Goal: Information Seeking & Learning: Check status

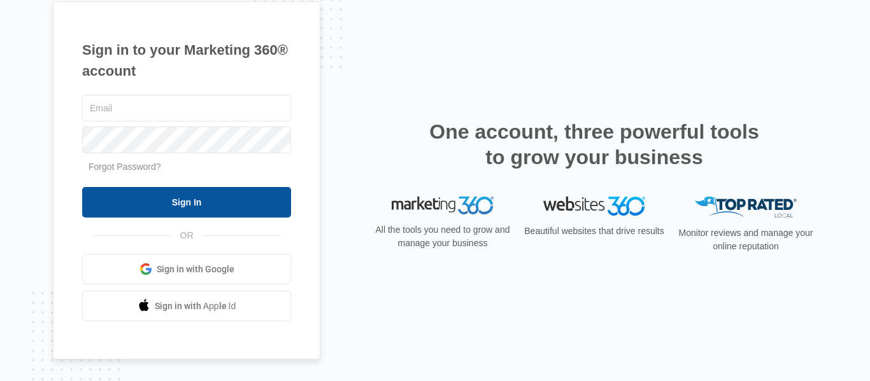
type input "[EMAIL_ADDRESS][DOMAIN_NAME]"
click at [150, 202] on input "Sign In" at bounding box center [186, 202] width 209 height 31
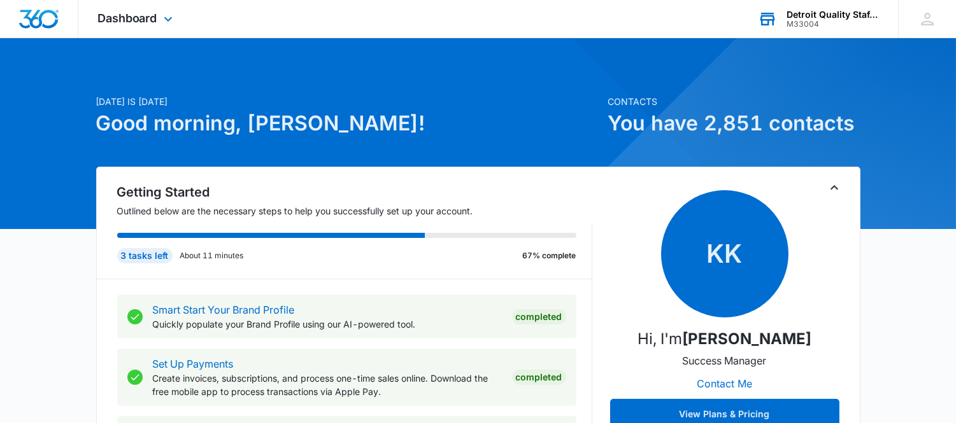
click at [795, 23] on div "M33004" at bounding box center [832, 24] width 93 height 9
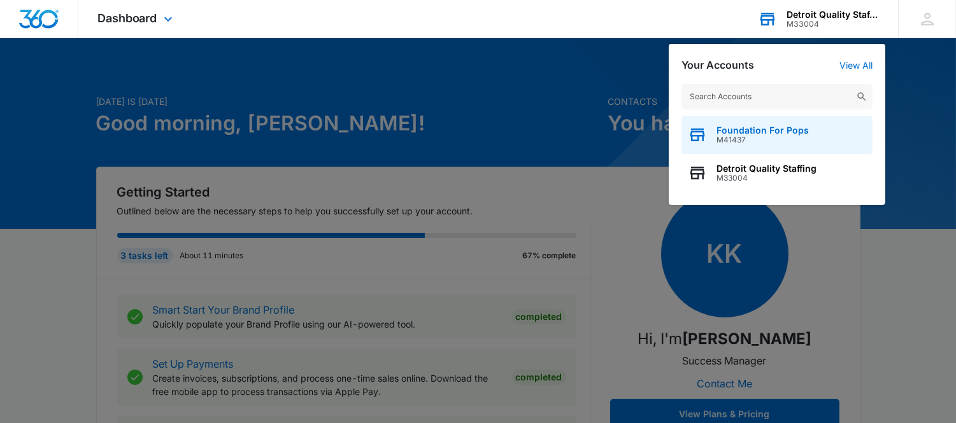
click at [777, 121] on div "Foundation For Pops M41437" at bounding box center [776, 135] width 191 height 38
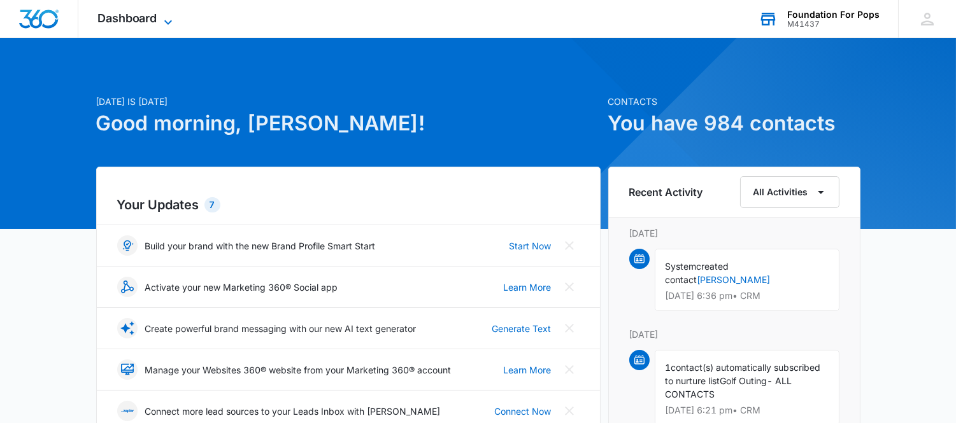
click at [162, 22] on icon at bounding box center [167, 22] width 15 height 15
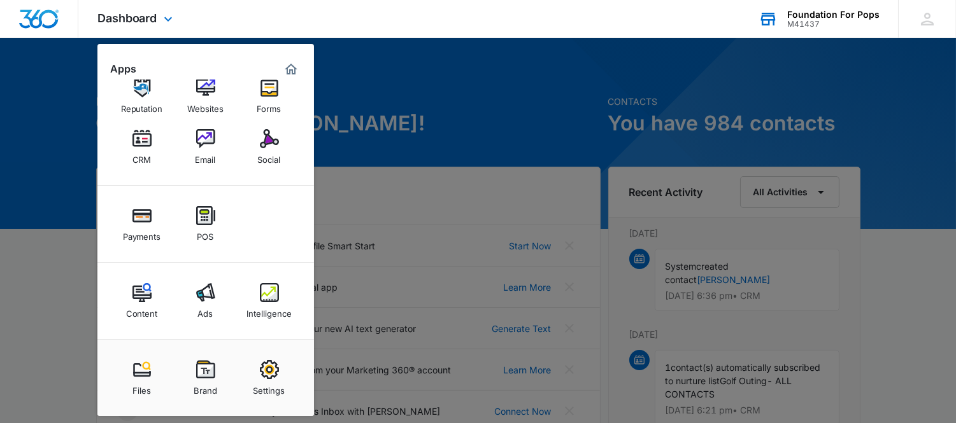
scroll to position [212, 0]
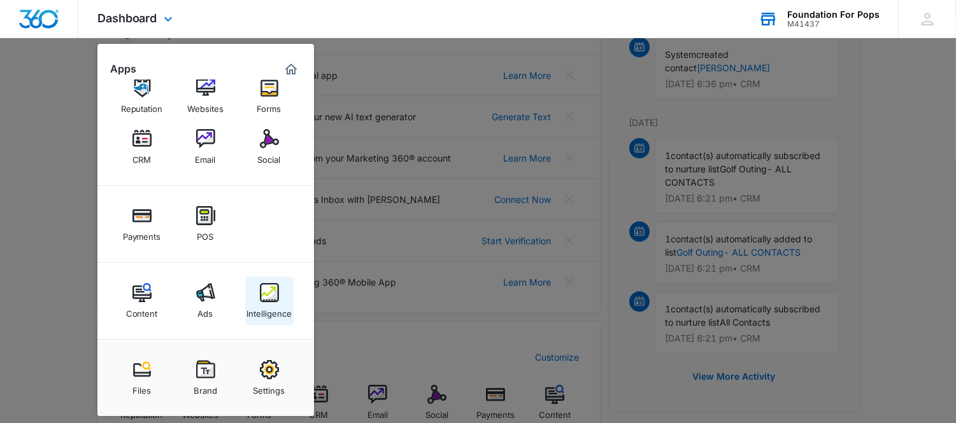
click at [262, 293] on img at bounding box center [269, 292] width 19 height 19
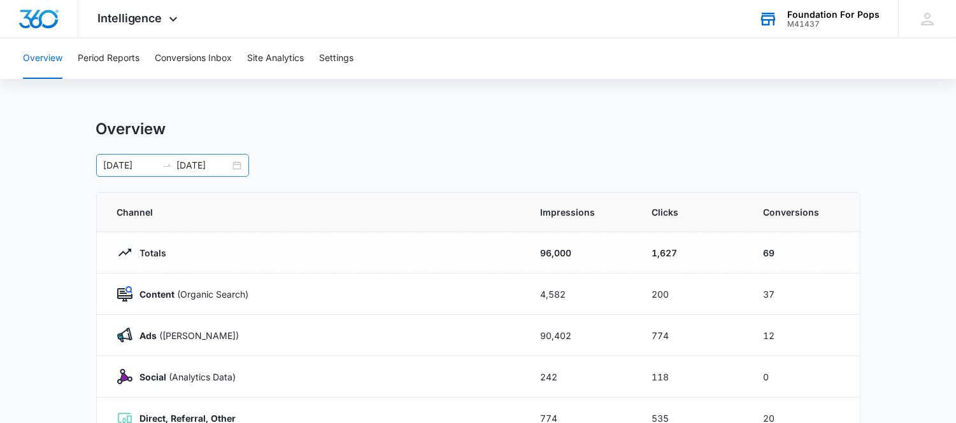
click at [239, 167] on div "[DATE] [DATE]" at bounding box center [172, 165] width 153 height 23
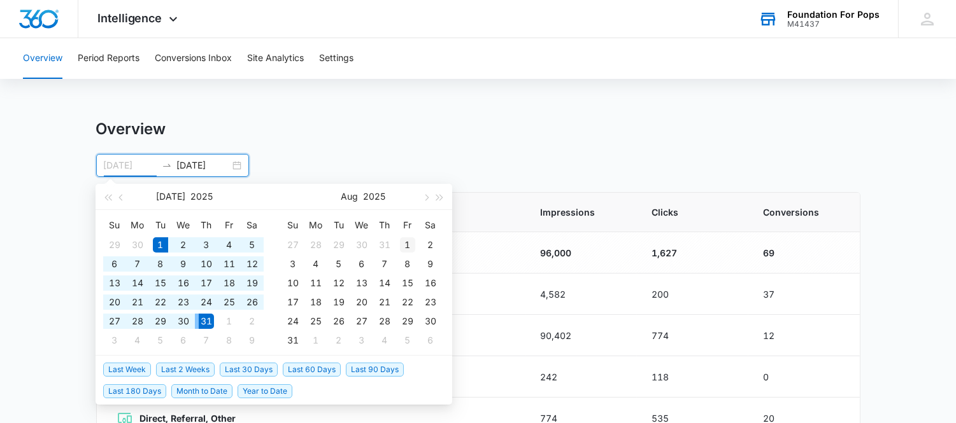
type input "[DATE]"
click at [407, 247] on div "1" at bounding box center [407, 244] width 15 height 15
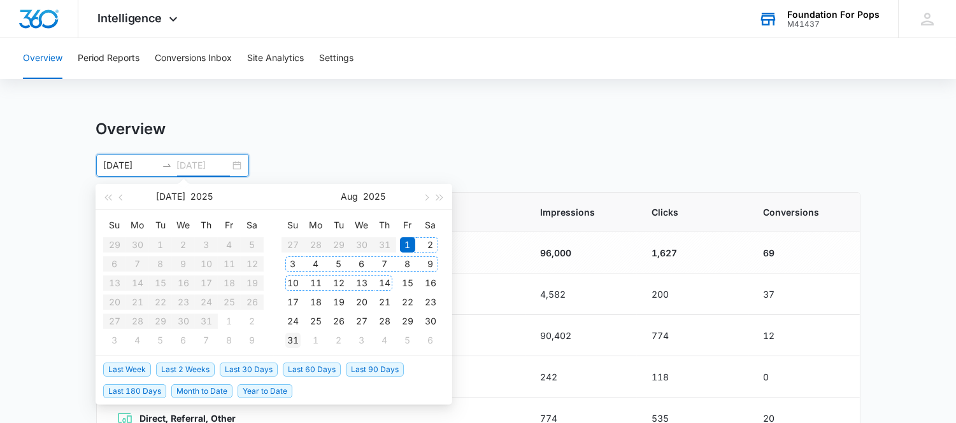
type input "[DATE]"
click at [293, 339] on div "31" at bounding box center [292, 340] width 15 height 15
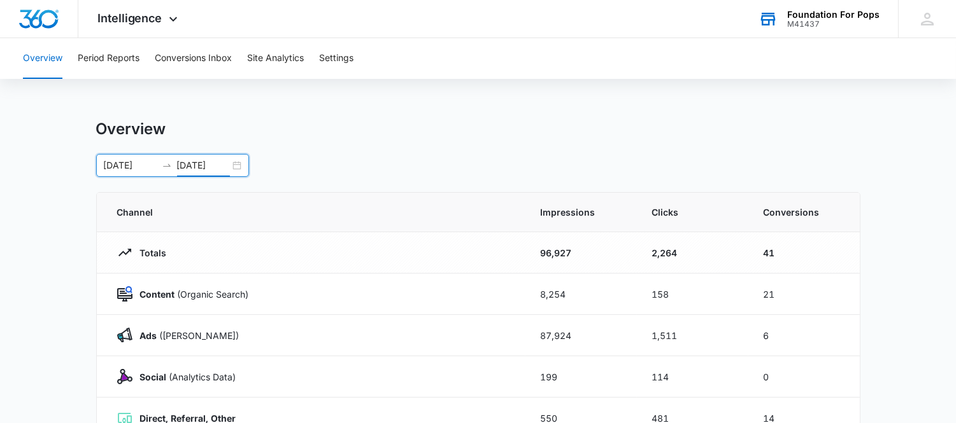
scroll to position [71, 0]
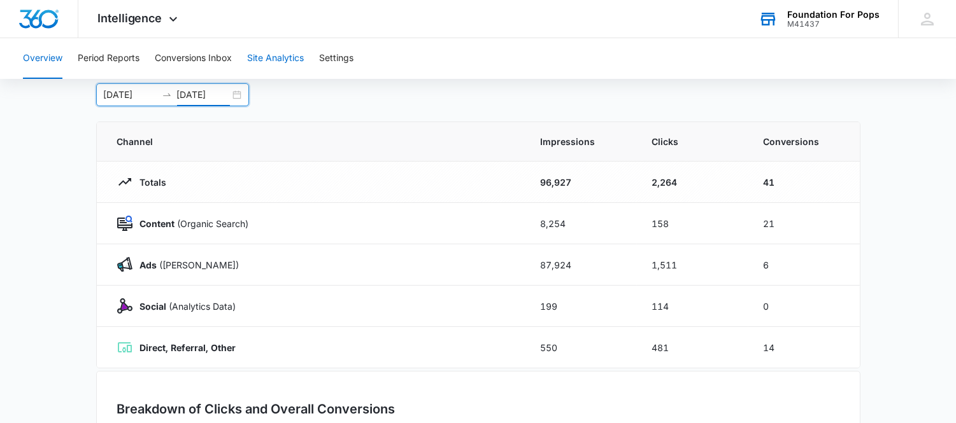
click at [276, 56] on button "Site Analytics" at bounding box center [275, 58] width 57 height 41
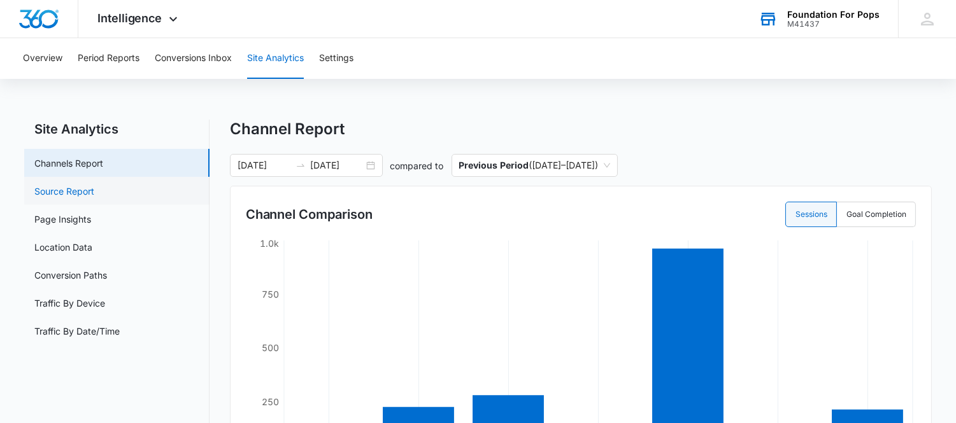
click at [39, 185] on link "Source Report" at bounding box center [64, 191] width 60 height 13
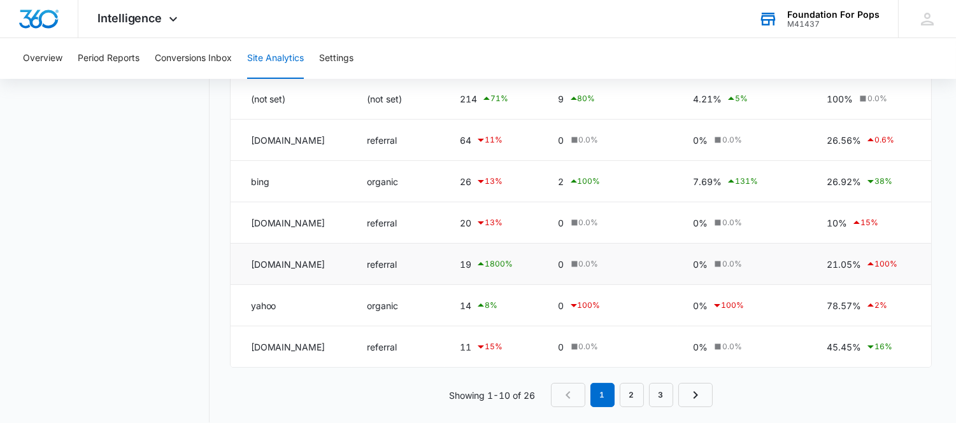
scroll to position [325, 0]
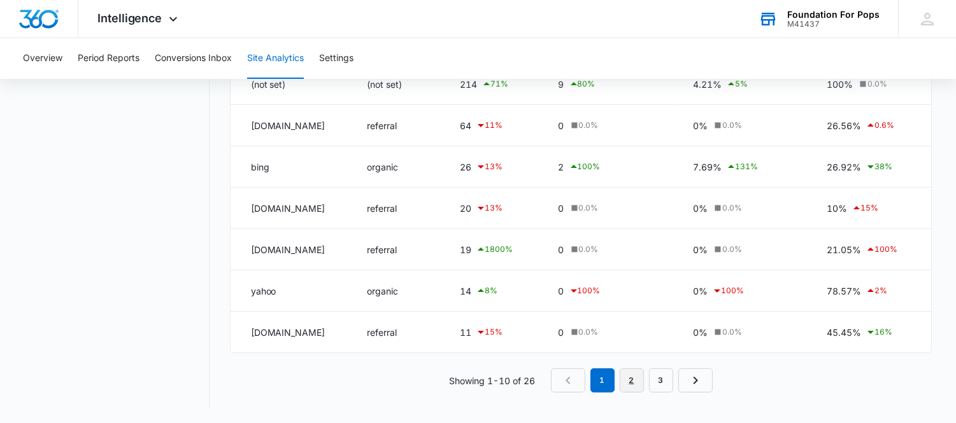
click at [637, 381] on link "2" at bounding box center [631, 381] width 24 height 24
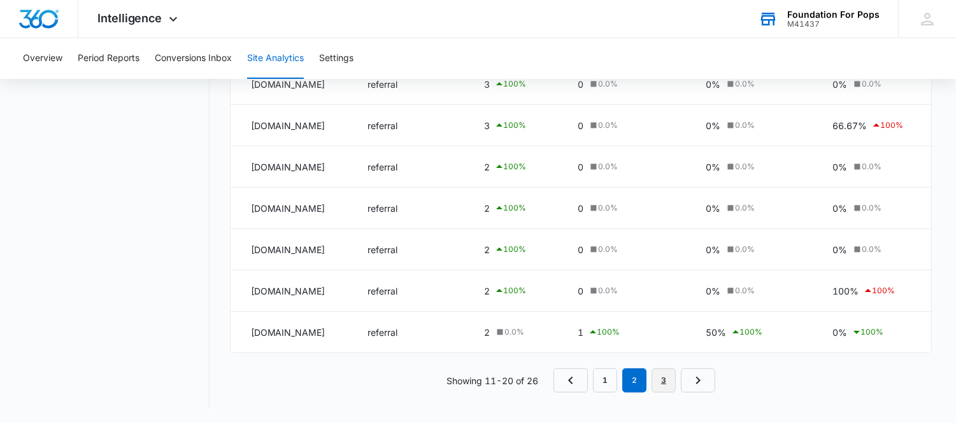
click at [661, 388] on link "3" at bounding box center [663, 381] width 24 height 24
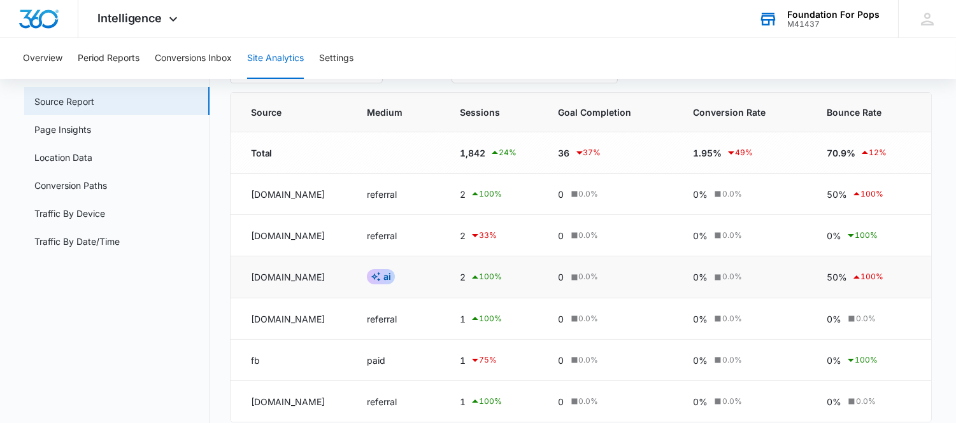
scroll to position [160, 0]
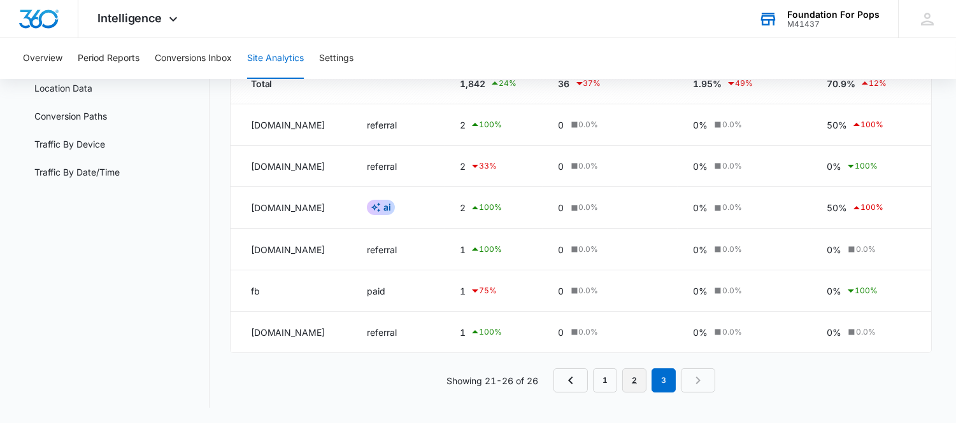
click at [632, 383] on link "2" at bounding box center [634, 381] width 24 height 24
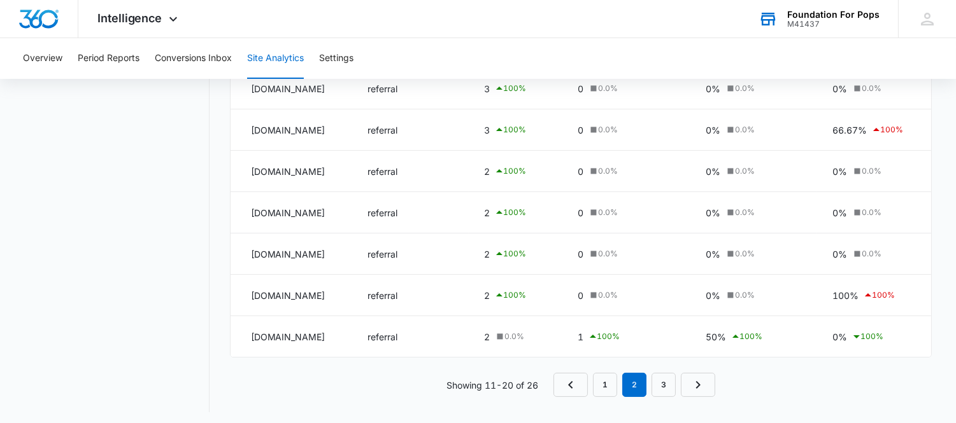
scroll to position [325, 0]
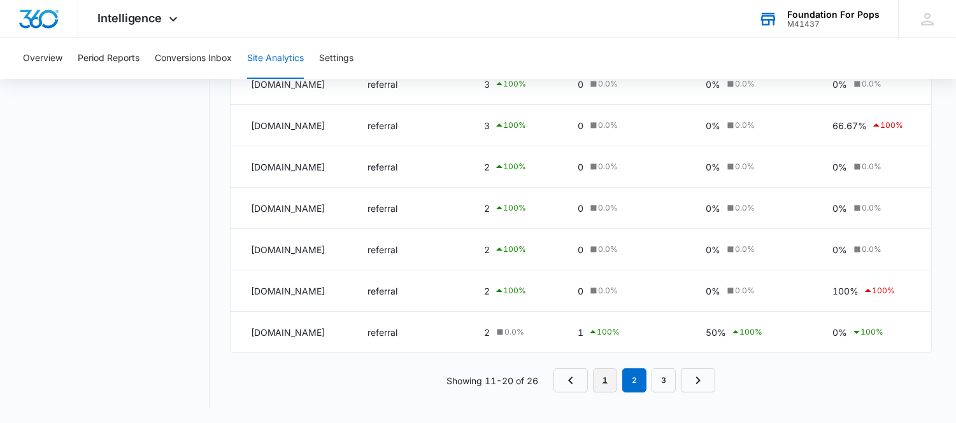
click at [605, 388] on link "1" at bounding box center [605, 381] width 24 height 24
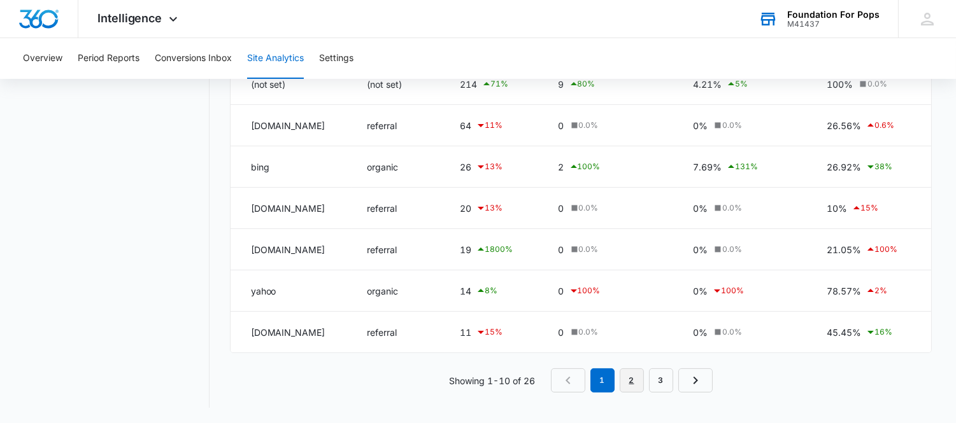
click at [630, 373] on link "2" at bounding box center [631, 381] width 24 height 24
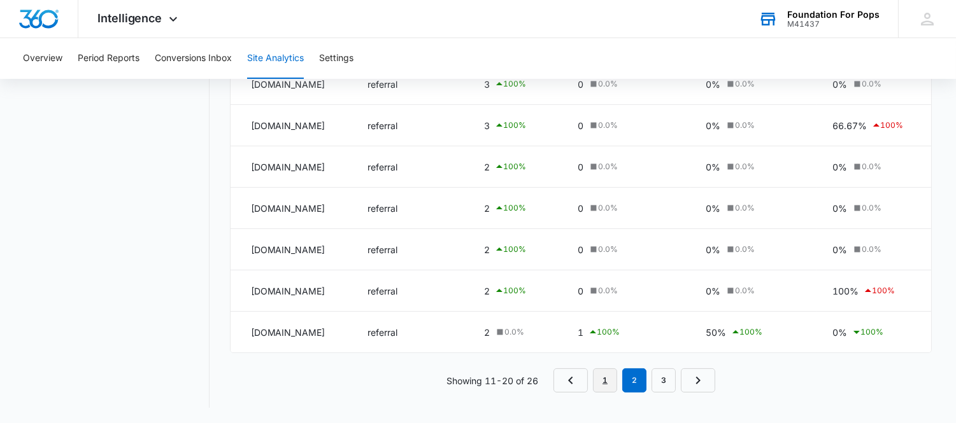
click at [605, 387] on link "1" at bounding box center [605, 381] width 24 height 24
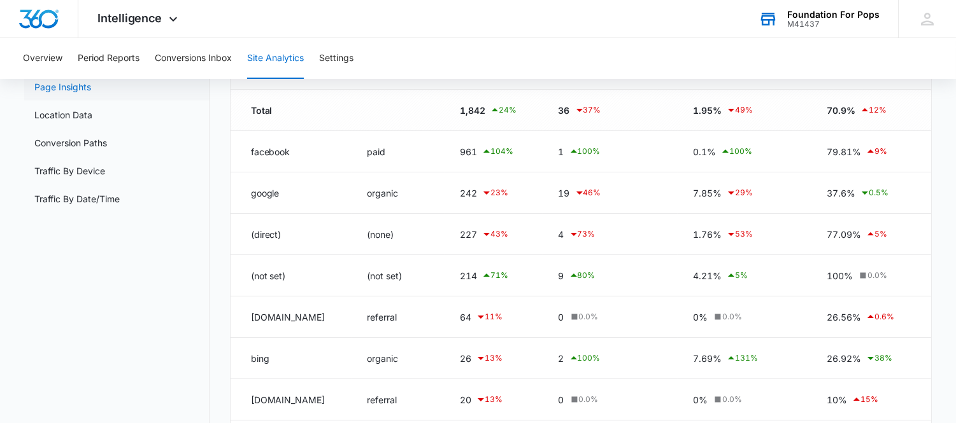
scroll to position [112, 0]
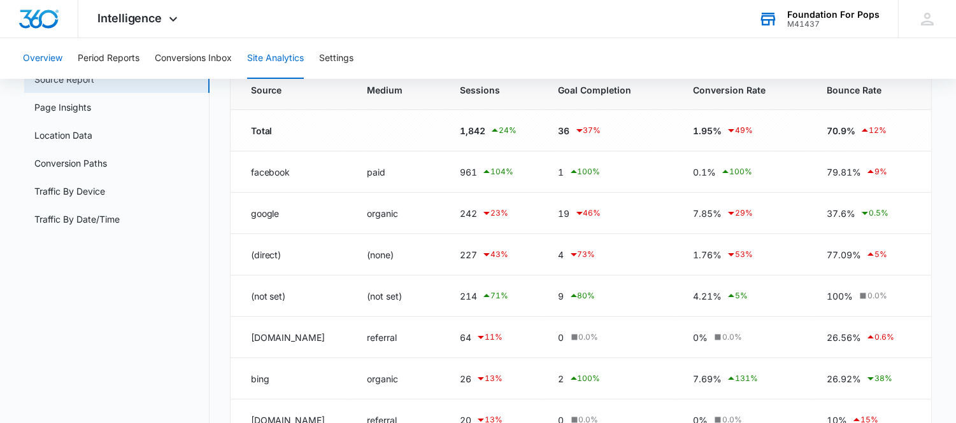
click at [33, 57] on button "Overview" at bounding box center [42, 58] width 39 height 41
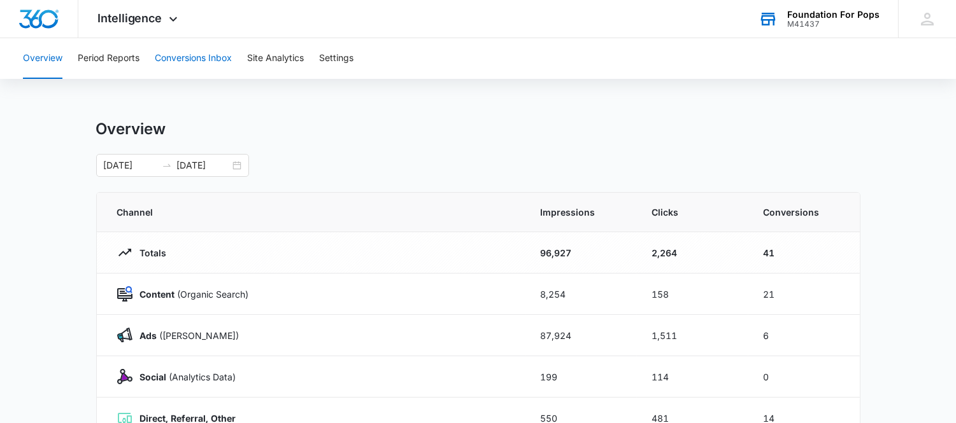
click at [201, 59] on button "Conversions Inbox" at bounding box center [193, 58] width 77 height 41
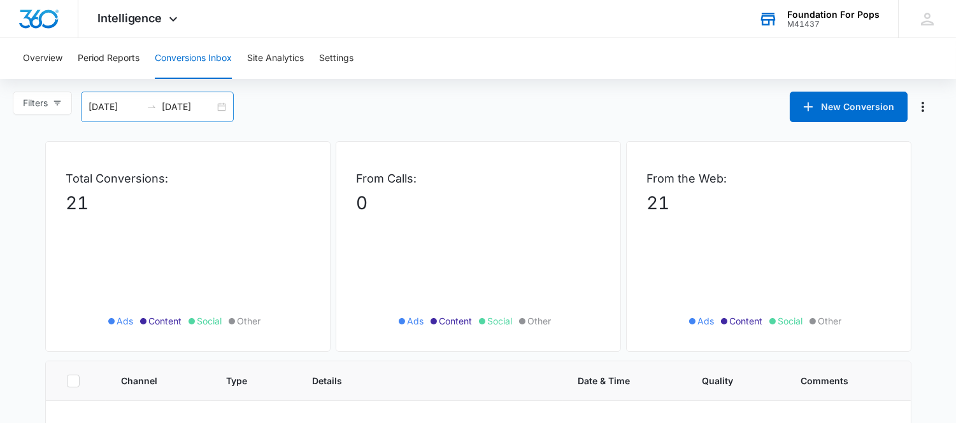
click at [194, 109] on input "[DATE]" at bounding box center [188, 107] width 53 height 14
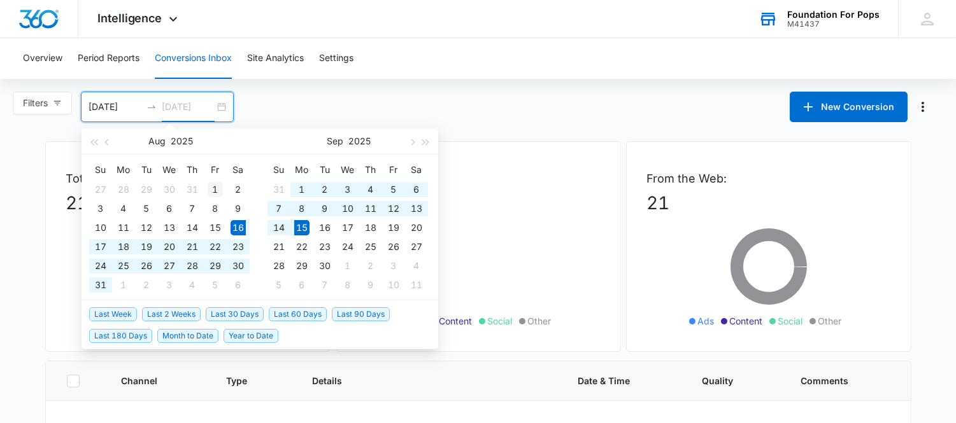
type input "[DATE]"
click at [215, 190] on div "1" at bounding box center [215, 189] width 15 height 15
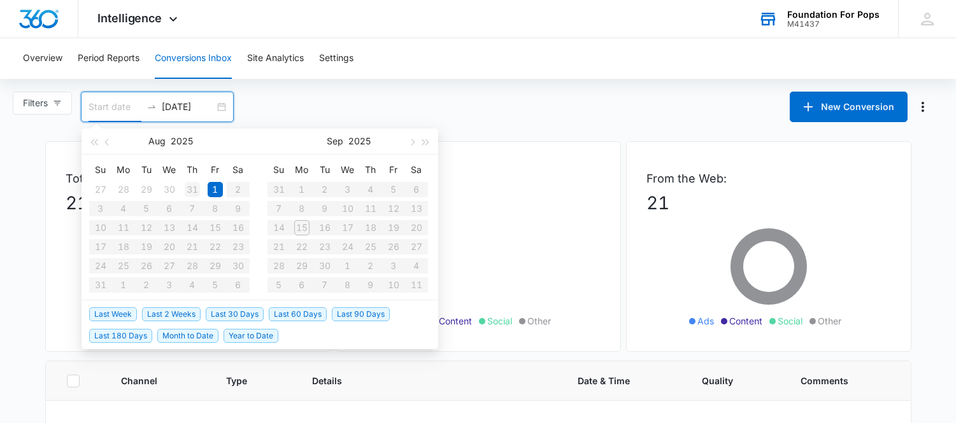
type input "[DATE]"
click at [98, 106] on input at bounding box center [114, 107] width 53 height 14
type input "[DATE]"
click at [211, 194] on div "1" at bounding box center [215, 189] width 15 height 15
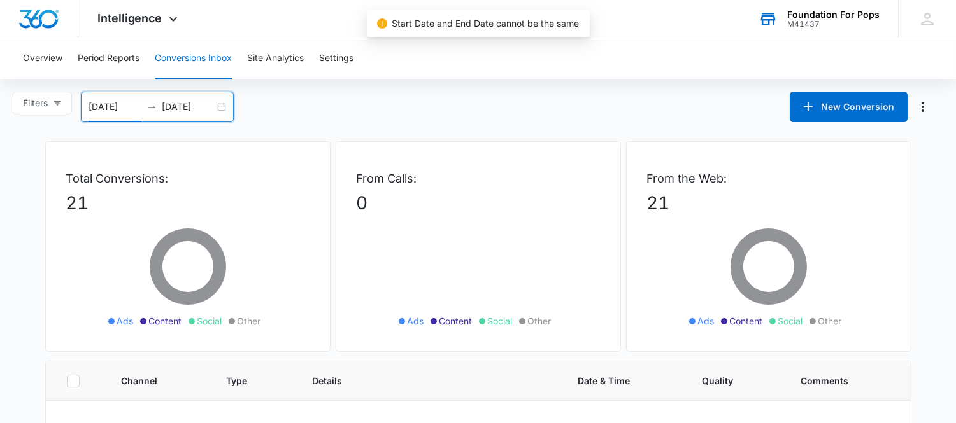
click at [183, 103] on input "[DATE]" at bounding box center [188, 107] width 53 height 14
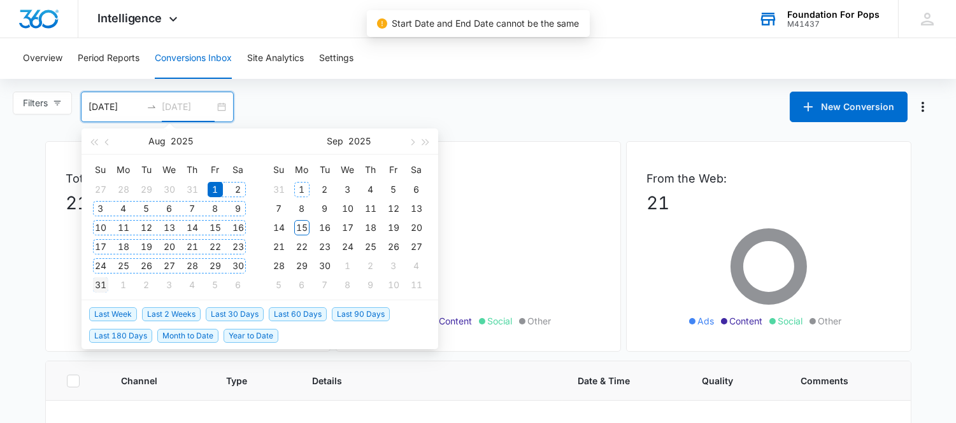
type input "[DATE]"
click at [105, 283] on div "31" at bounding box center [100, 285] width 15 height 15
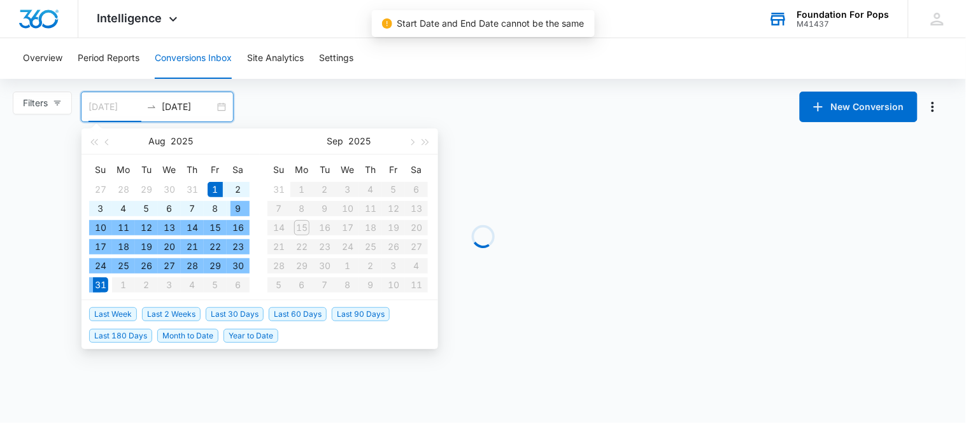
type input "[DATE]"
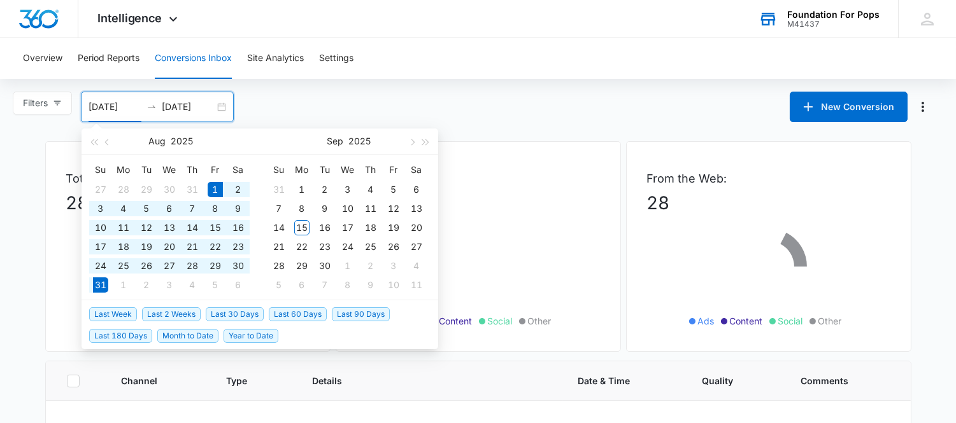
click at [320, 94] on div "Filters [DATE] [DATE] New Conversion [DATE] Su Mo Tu We Th Fr Sa 27 28 29 30 31…" at bounding box center [478, 107] width 956 height 31
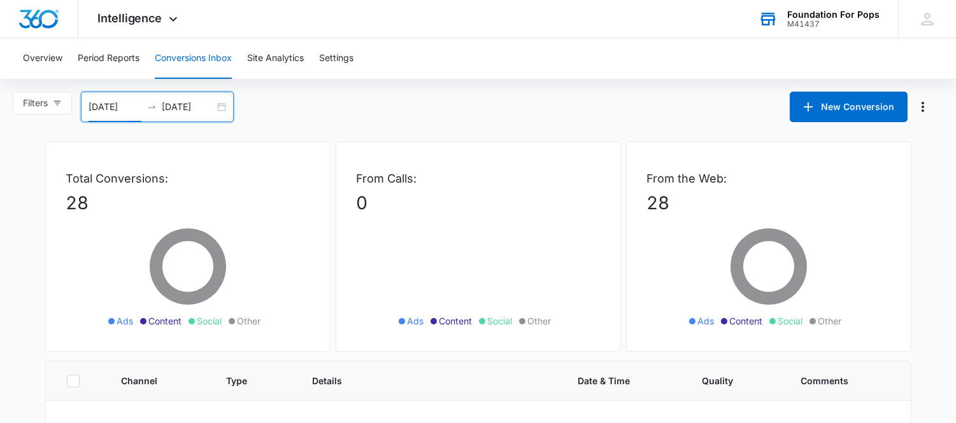
click at [826, 14] on div "Foundation For Pops" at bounding box center [833, 15] width 92 height 10
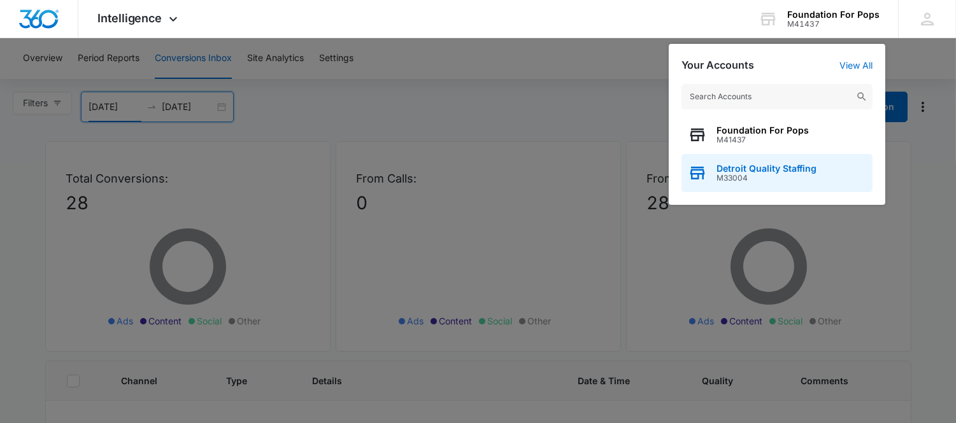
click at [772, 170] on span "Detroit Quality Staffing" at bounding box center [766, 169] width 100 height 10
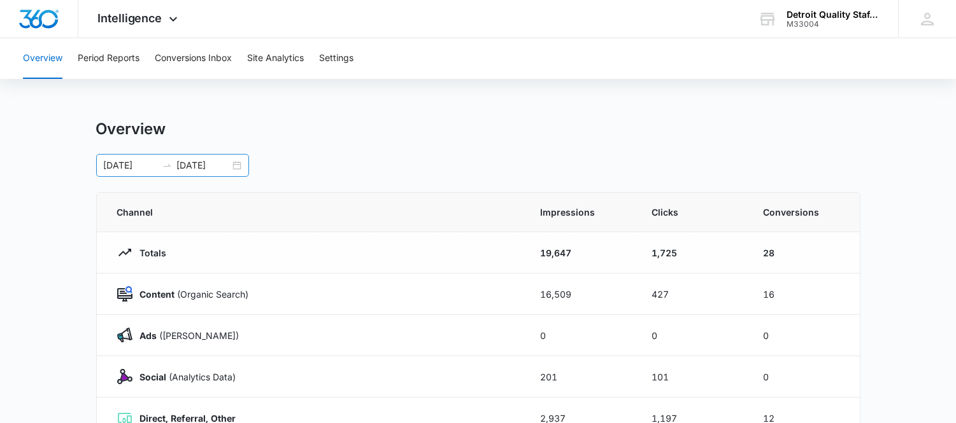
click at [237, 164] on div "[DATE] [DATE]" at bounding box center [172, 165] width 153 height 23
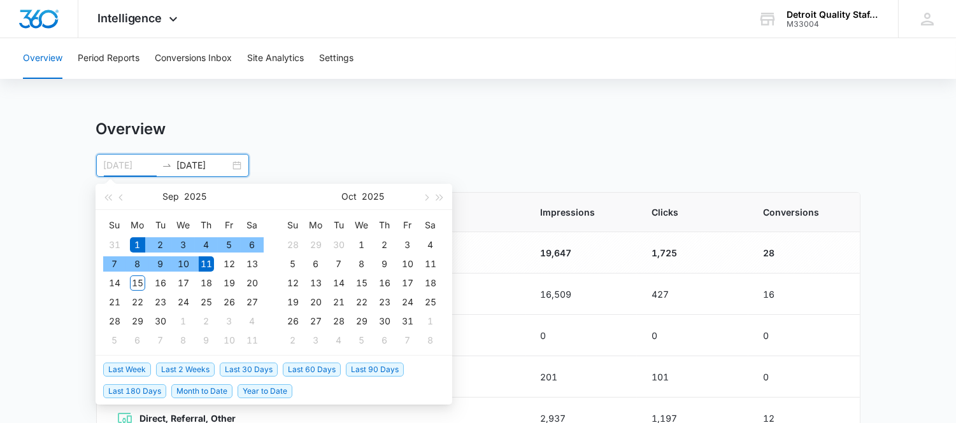
click at [141, 241] on div "1" at bounding box center [137, 244] width 15 height 15
type input "[DATE]"
click at [137, 283] on div "15" at bounding box center [137, 283] width 15 height 15
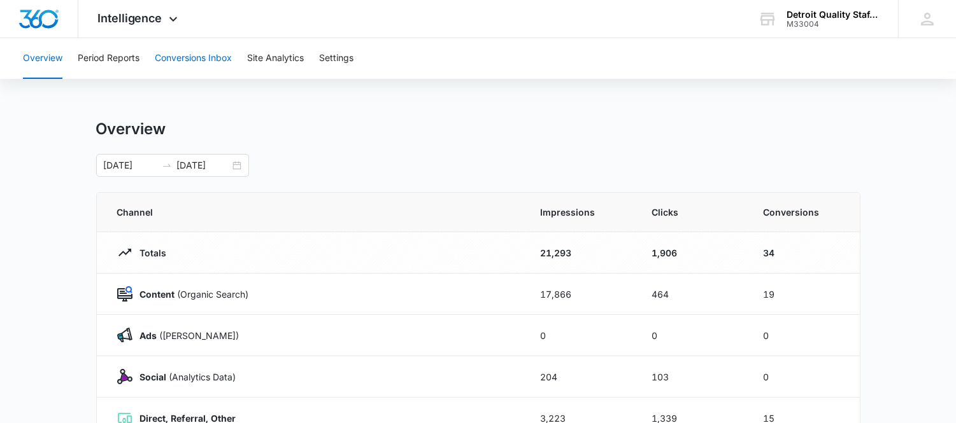
click at [205, 59] on button "Conversions Inbox" at bounding box center [193, 58] width 77 height 41
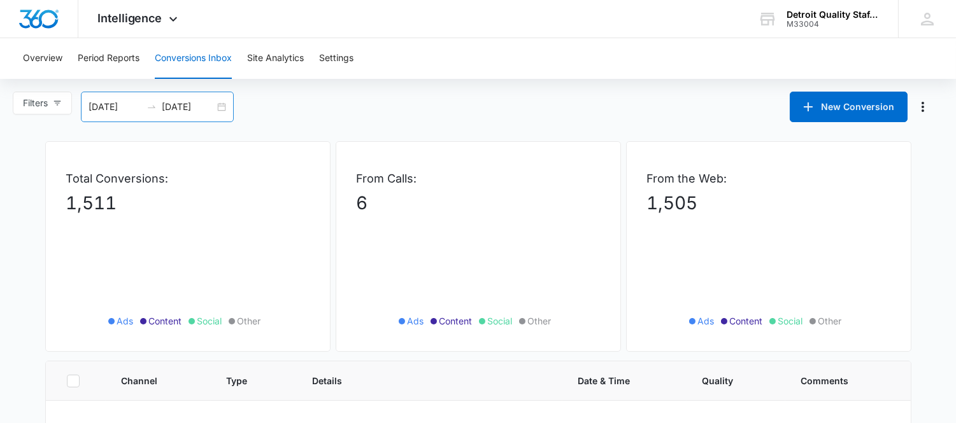
click at [136, 100] on input "[DATE]" at bounding box center [114, 107] width 53 height 14
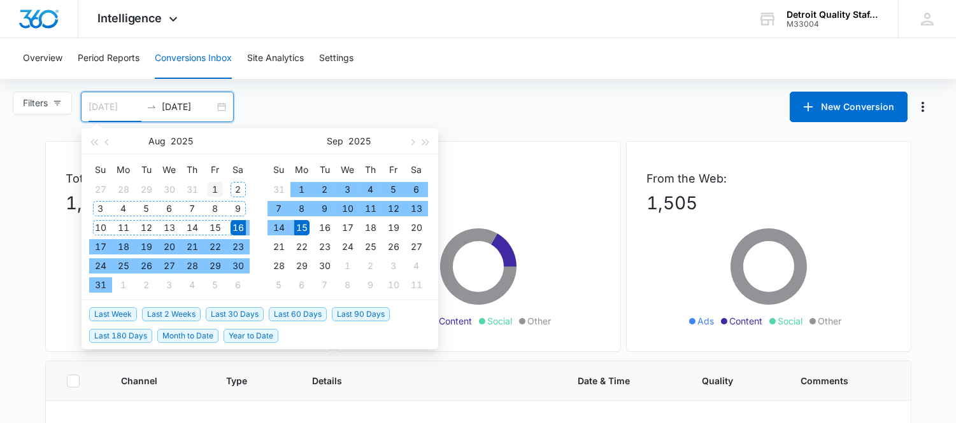
type input "[DATE]"
click at [217, 187] on div "1" at bounding box center [215, 189] width 15 height 15
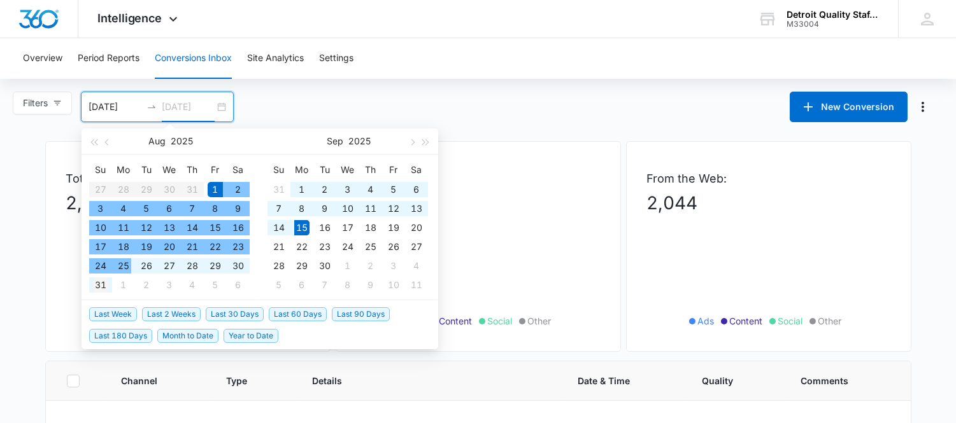
type input "[DATE]"
click at [103, 290] on div "31" at bounding box center [100, 285] width 15 height 15
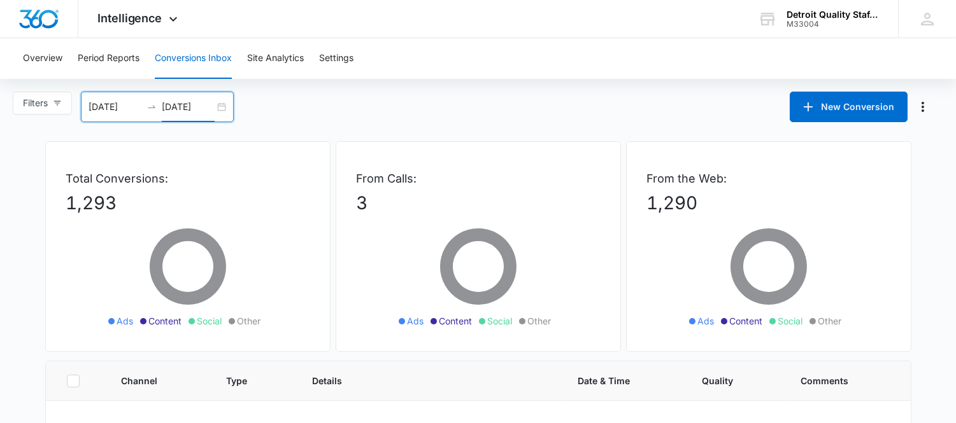
click at [227, 105] on div "[DATE] [DATE]" at bounding box center [157, 107] width 153 height 31
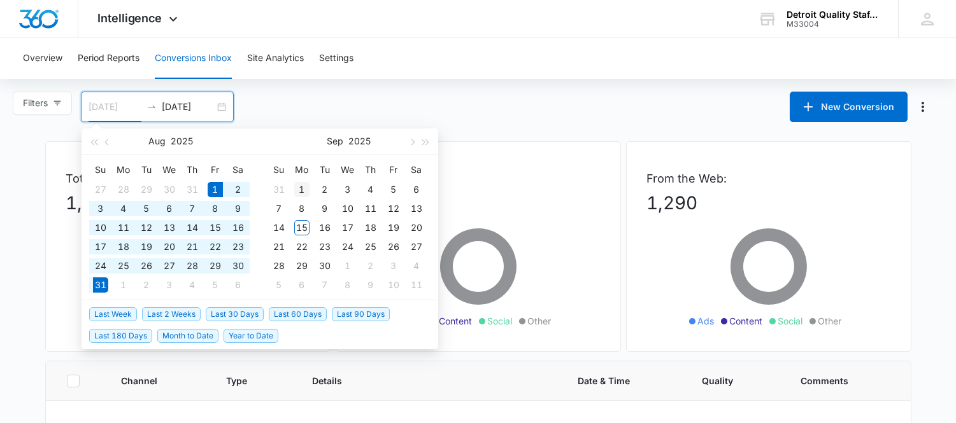
type input "[DATE]"
click at [303, 190] on div "1" at bounding box center [301, 189] width 15 height 15
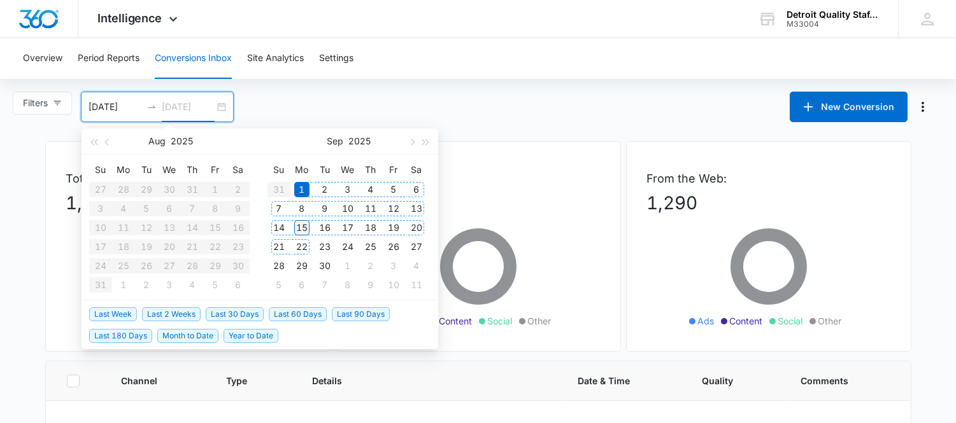
type input "[DATE]"
click at [301, 228] on div "15" at bounding box center [301, 227] width 15 height 15
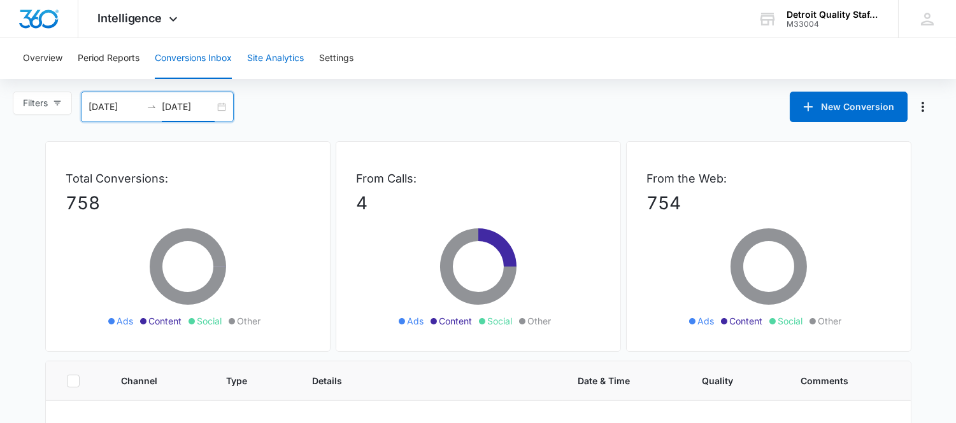
click at [257, 53] on button "Site Analytics" at bounding box center [275, 58] width 57 height 41
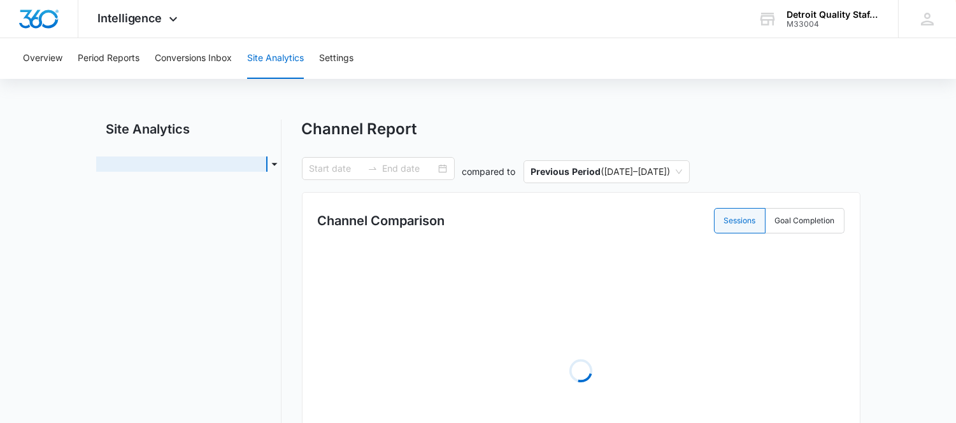
type input "[DATE]"
radio input "true"
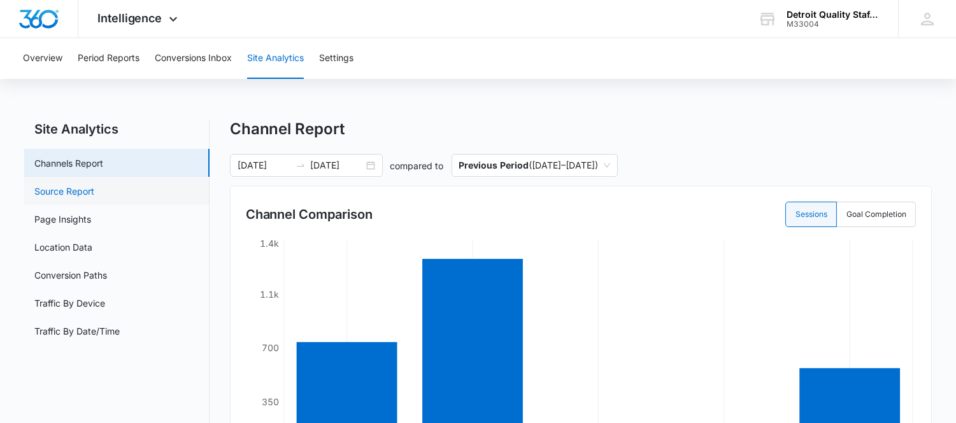
click at [85, 189] on link "Source Report" at bounding box center [64, 191] width 60 height 13
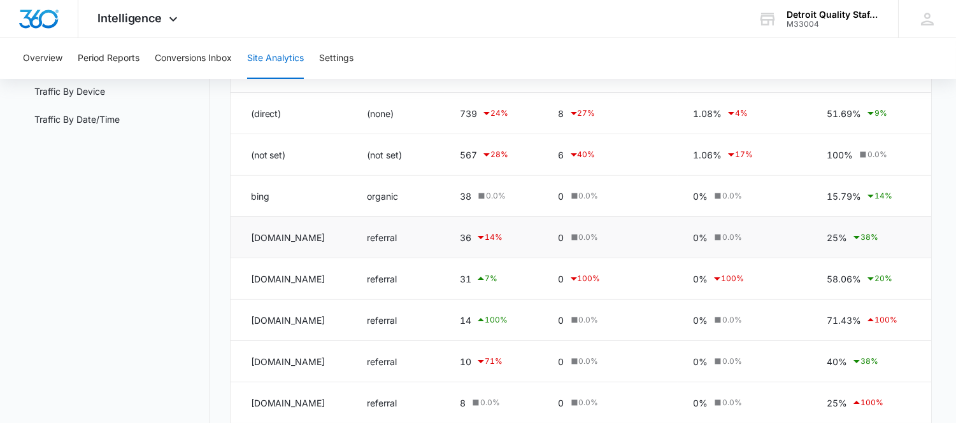
scroll to position [283, 0]
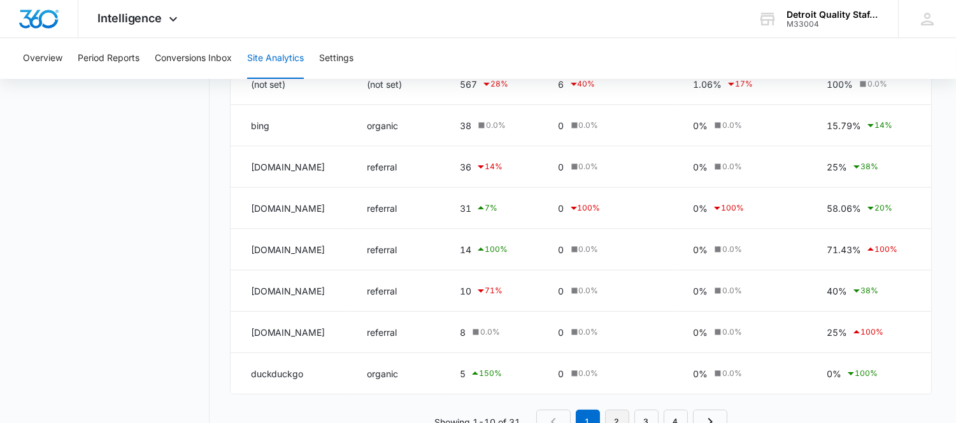
click at [621, 414] on link "2" at bounding box center [617, 422] width 24 height 24
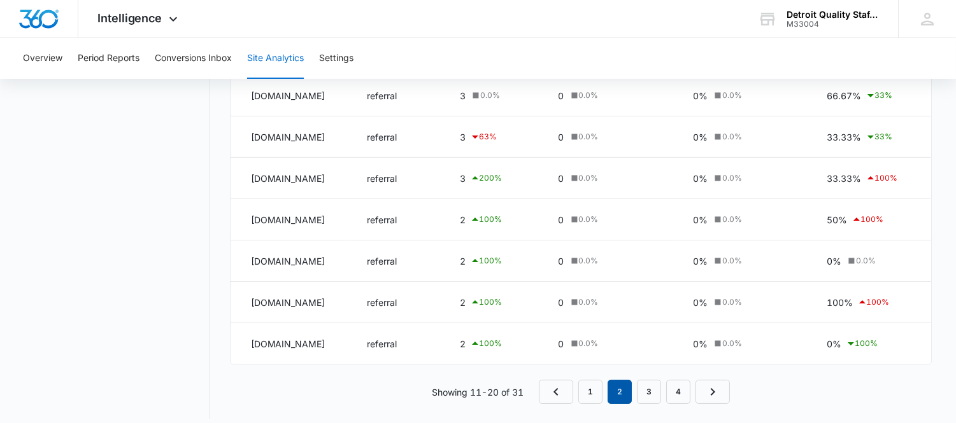
scroll to position [326, 0]
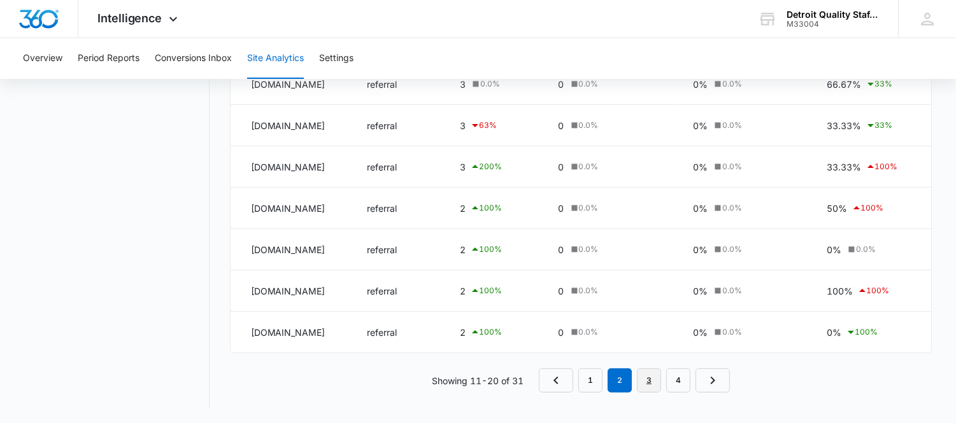
click at [656, 378] on link "3" at bounding box center [649, 381] width 24 height 24
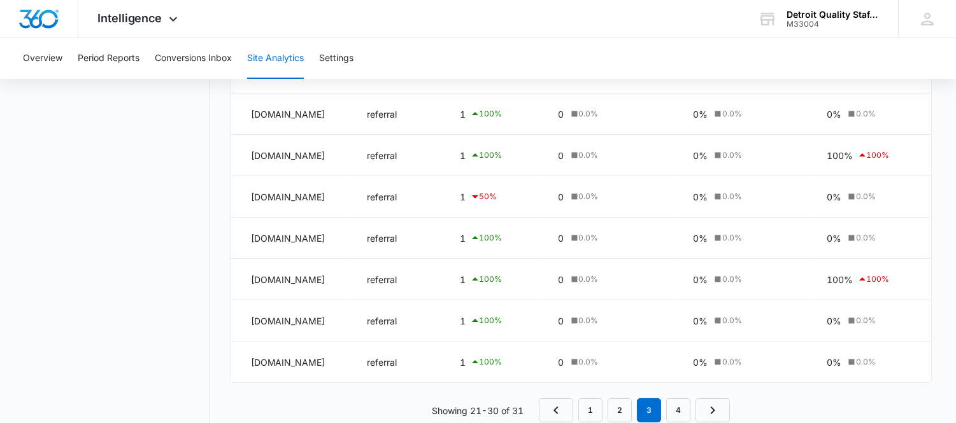
scroll to position [325, 0]
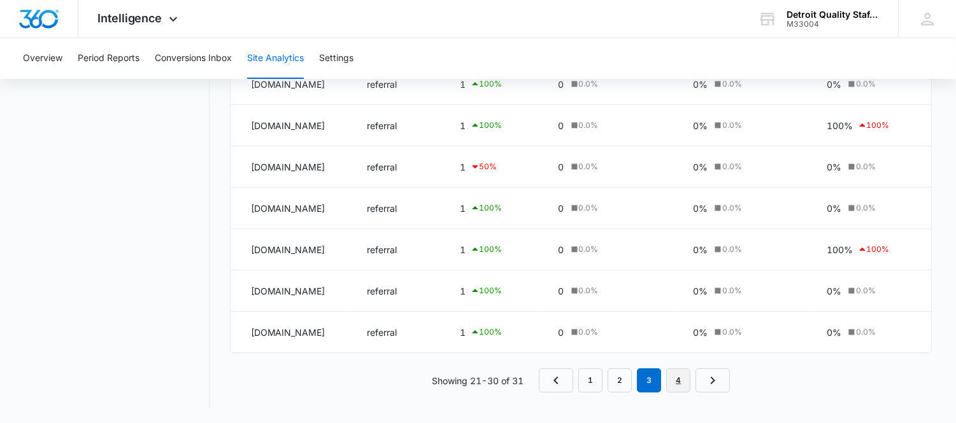
click at [675, 381] on link "4" at bounding box center [678, 381] width 24 height 24
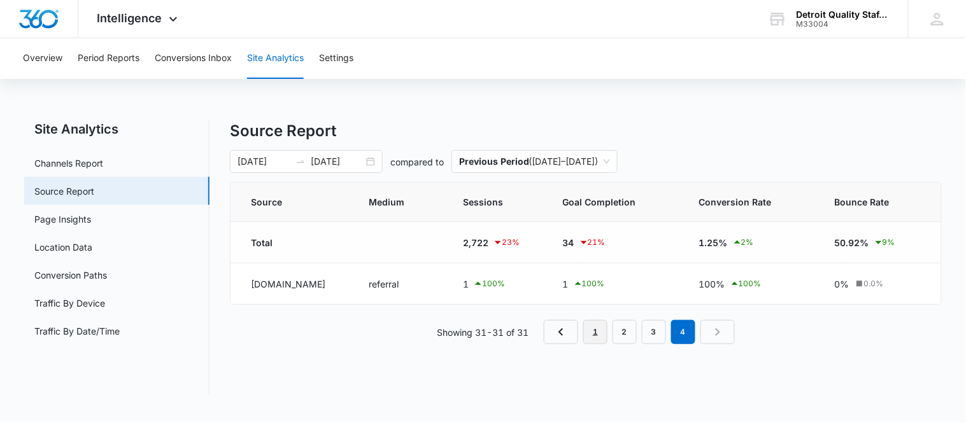
click at [599, 343] on link "1" at bounding box center [595, 332] width 24 height 24
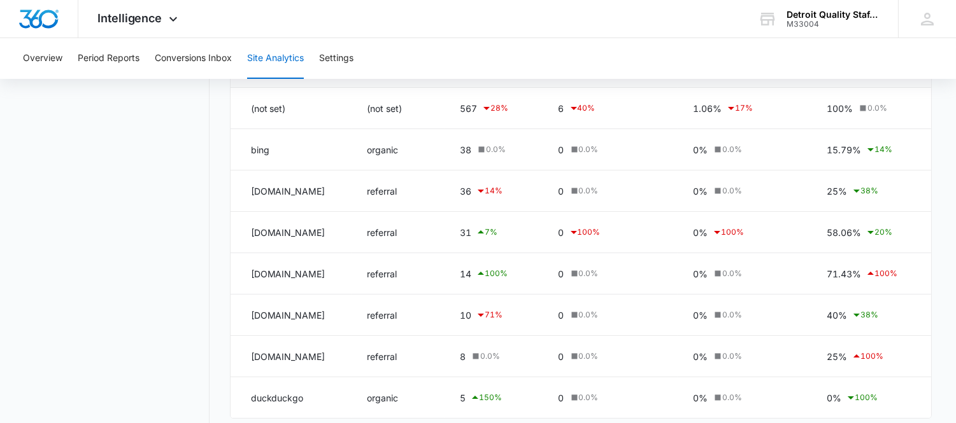
scroll to position [283, 0]
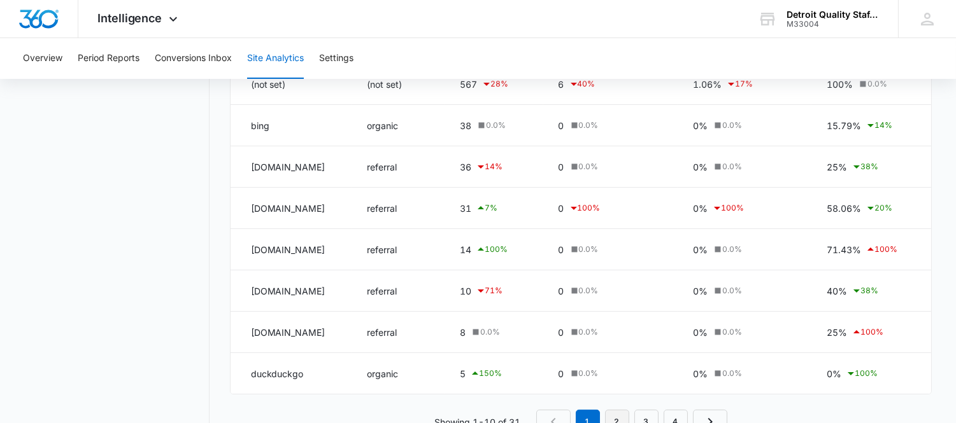
click at [613, 416] on link "2" at bounding box center [617, 422] width 24 height 24
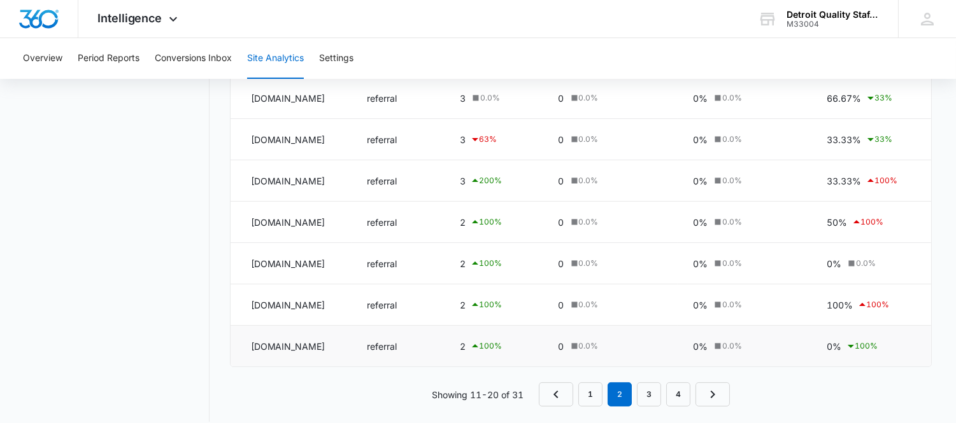
scroll to position [326, 0]
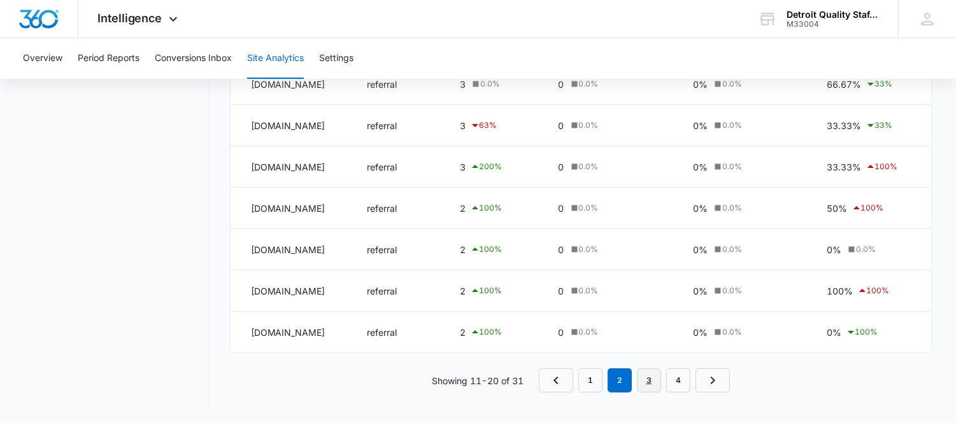
drag, startPoint x: 653, startPoint y: 378, endPoint x: 647, endPoint y: 376, distance: 6.9
click at [652, 378] on link "3" at bounding box center [649, 381] width 24 height 24
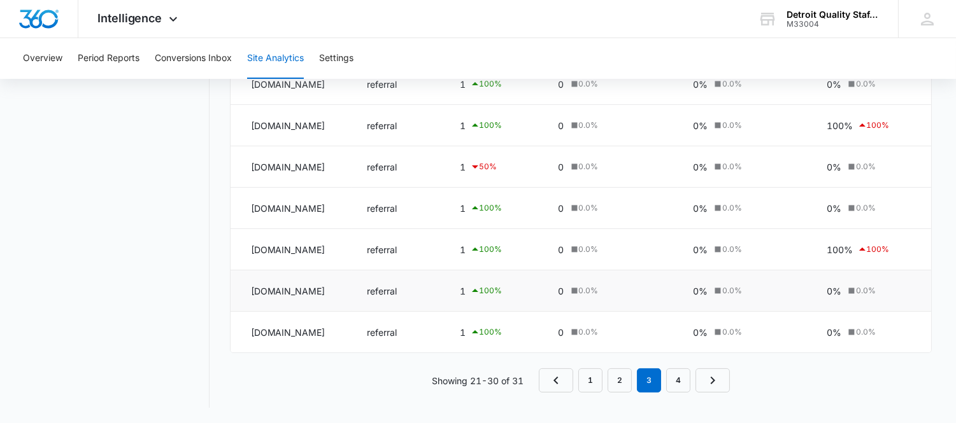
scroll to position [255, 0]
